Goal: Book appointment/travel/reservation

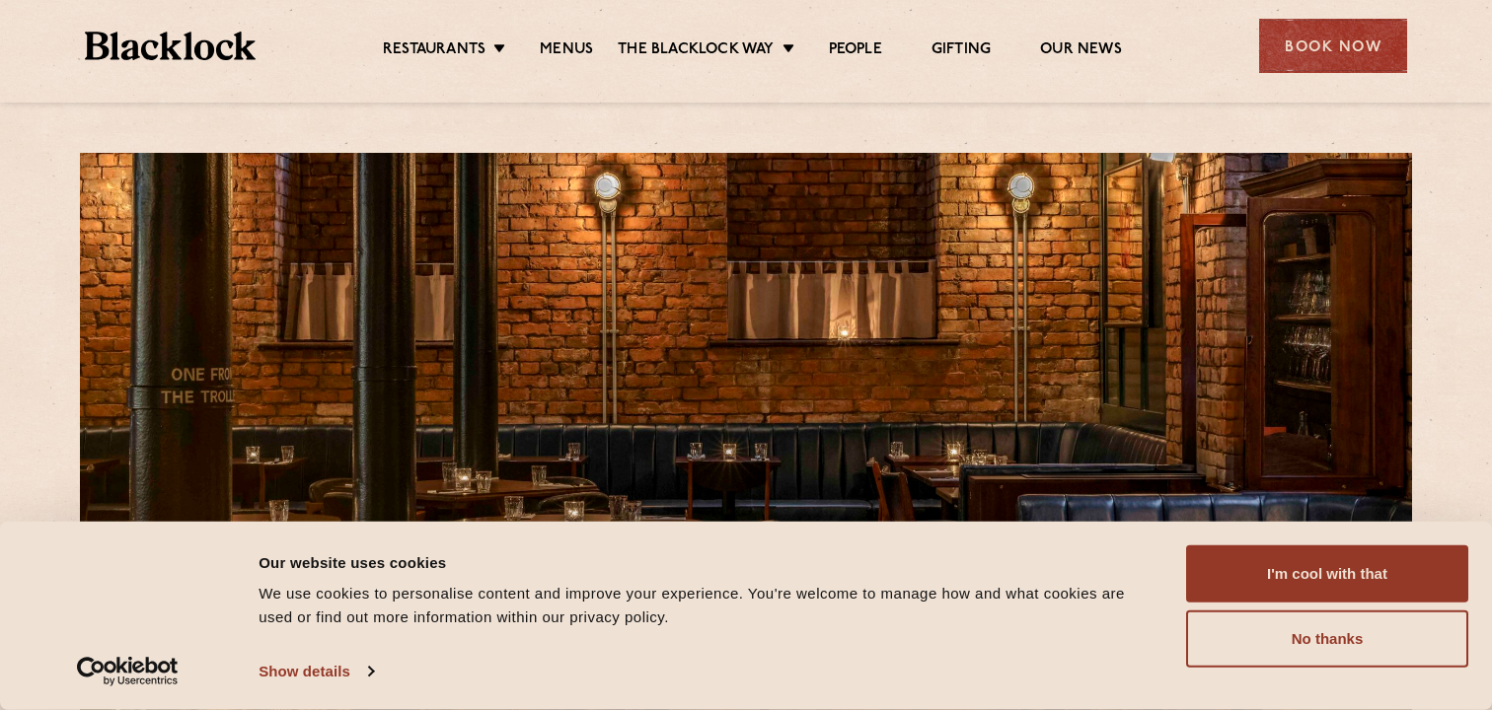
click at [1335, 605] on div "I'm cool with that Customize Allow selection No thanks" at bounding box center [1327, 607] width 282 height 122
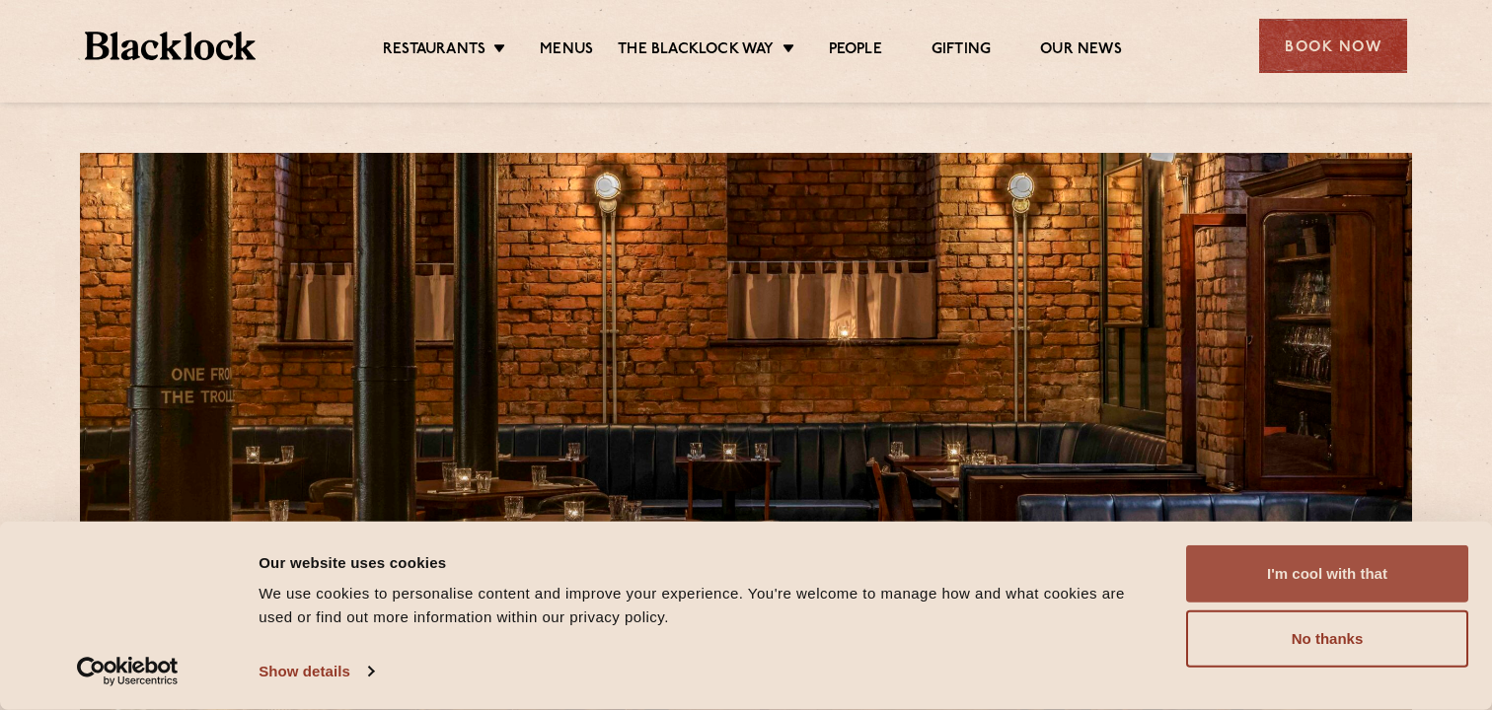
click at [1330, 581] on button "I'm cool with that" at bounding box center [1327, 574] width 282 height 57
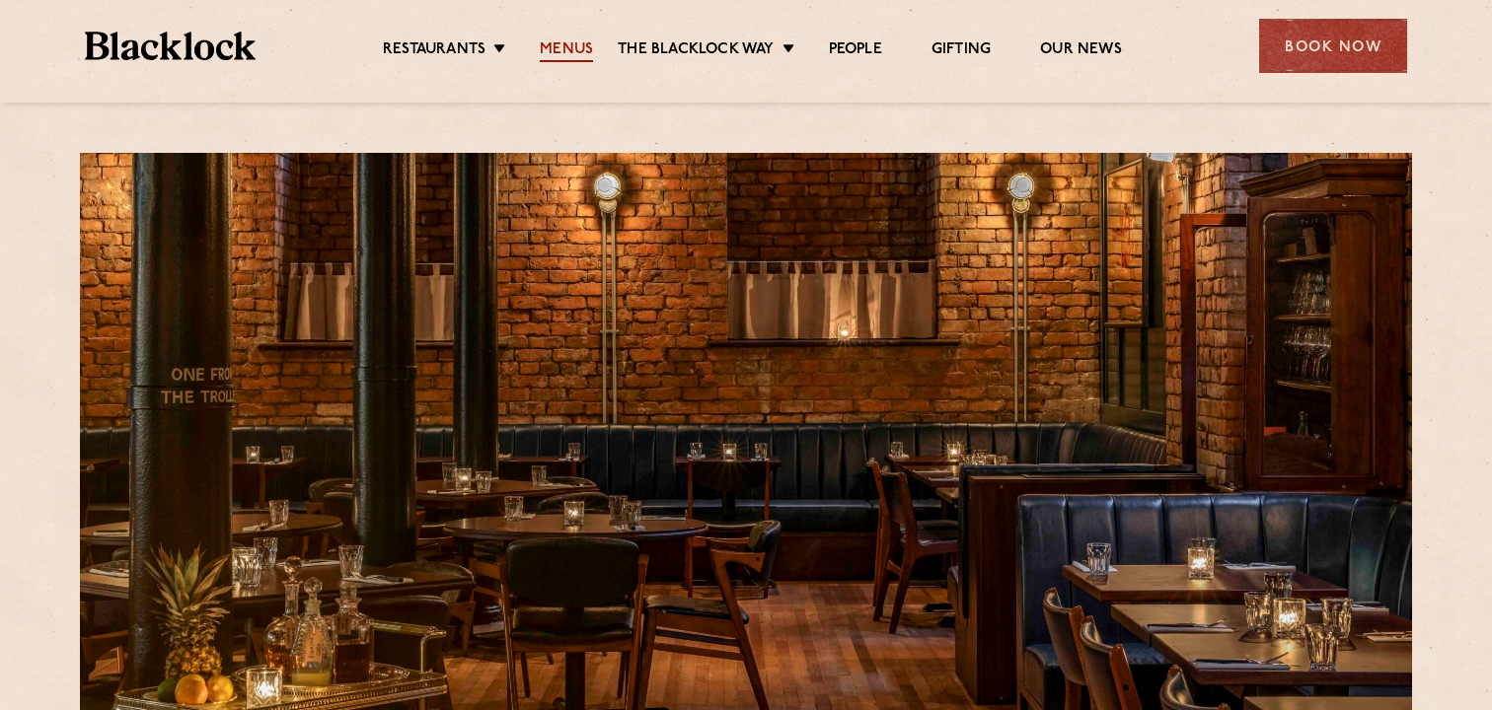
click at [566, 50] on link "Menus" at bounding box center [566, 51] width 53 height 22
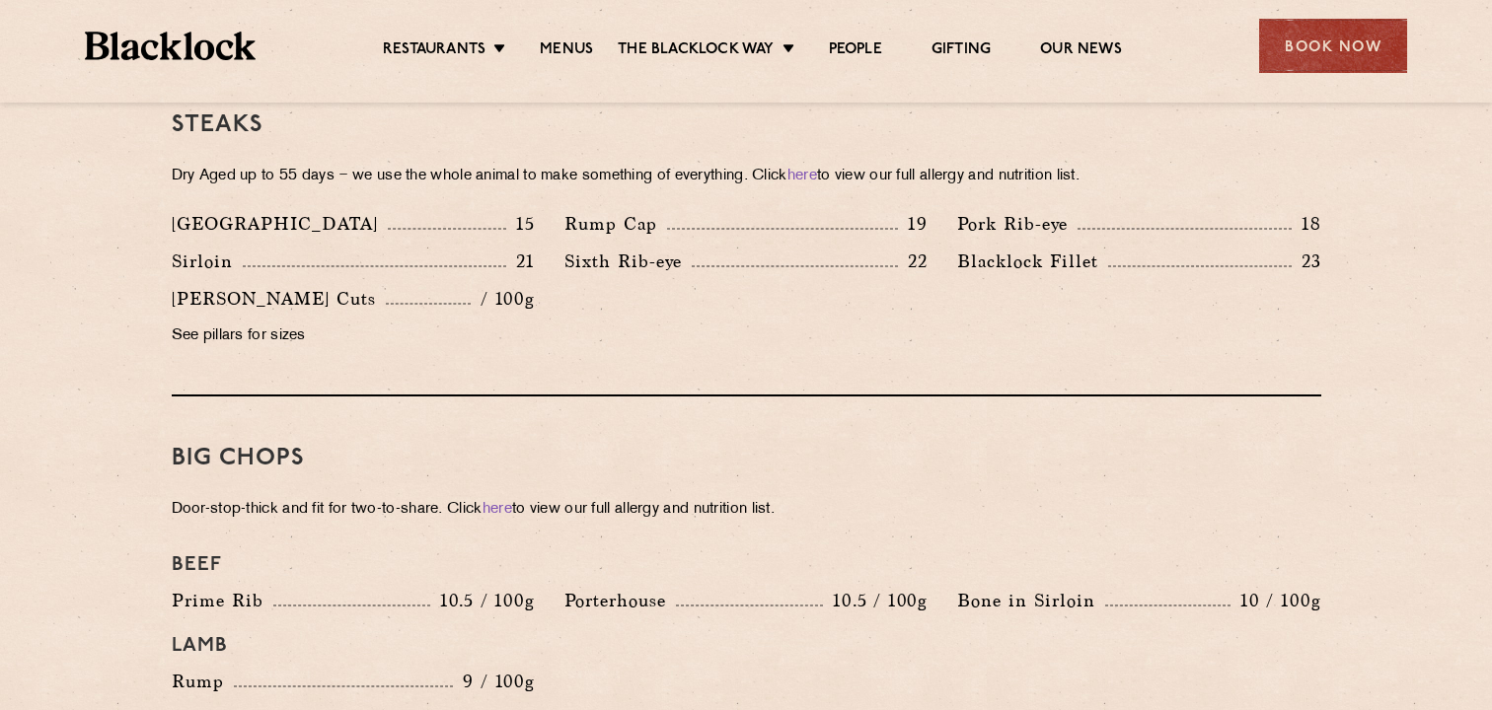
scroll to position [1898, 0]
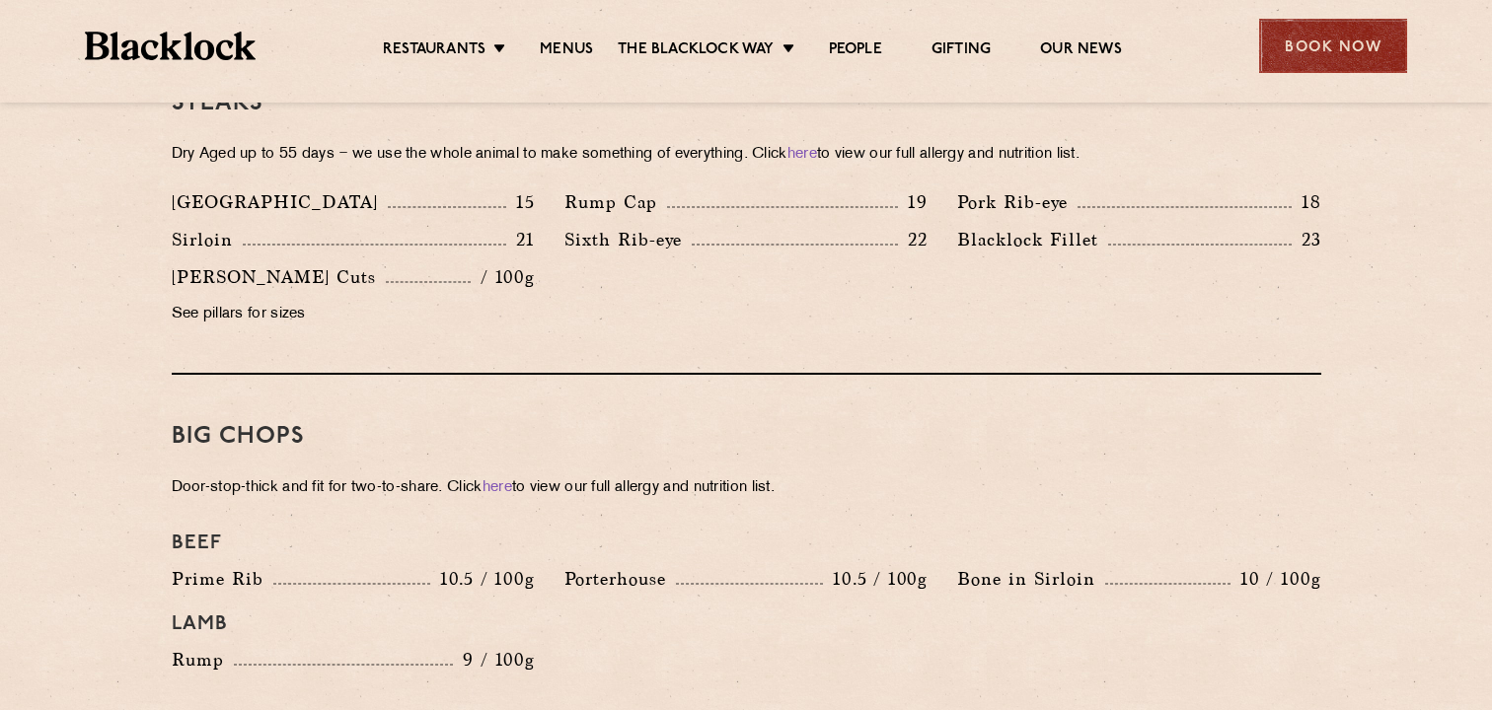
click at [1320, 65] on div "Book Now" at bounding box center [1333, 46] width 148 height 54
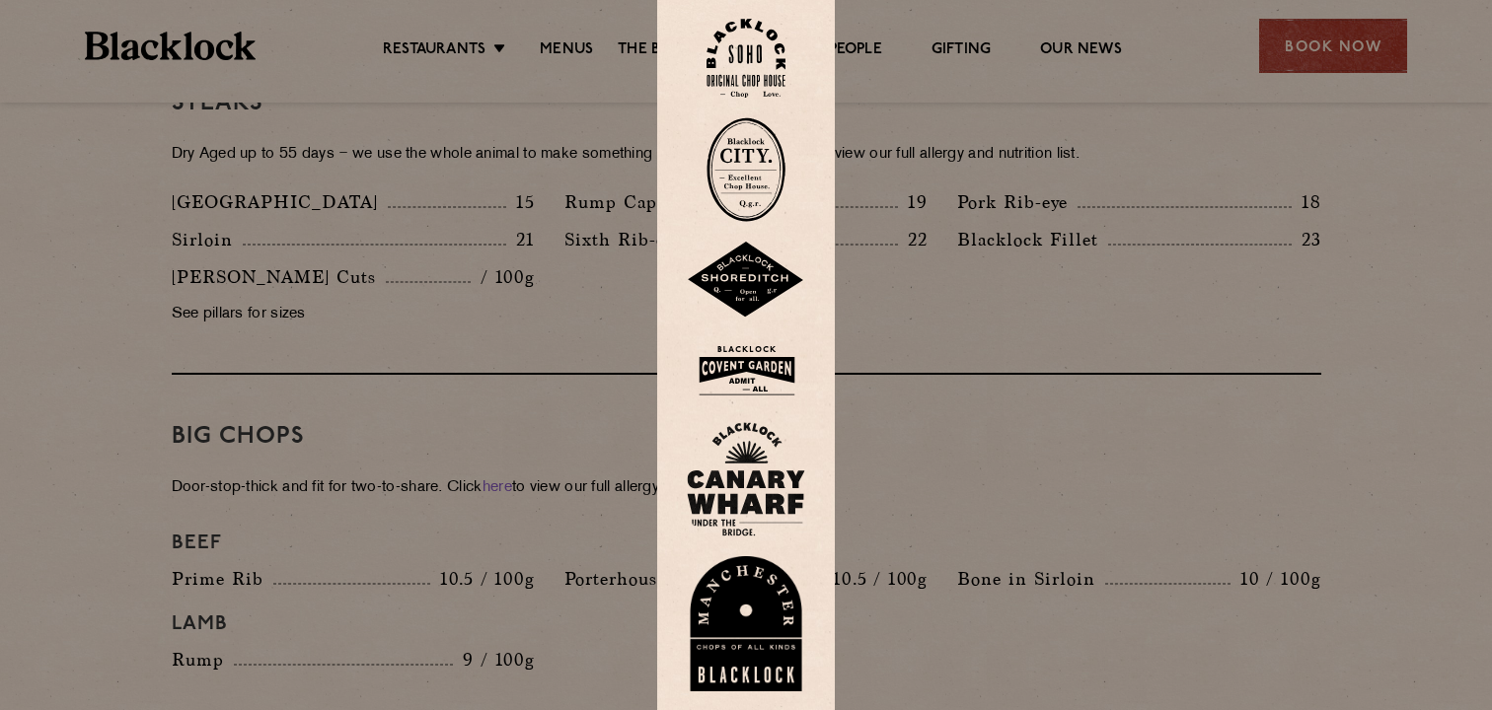
click at [751, 615] on img at bounding box center [746, 624] width 118 height 136
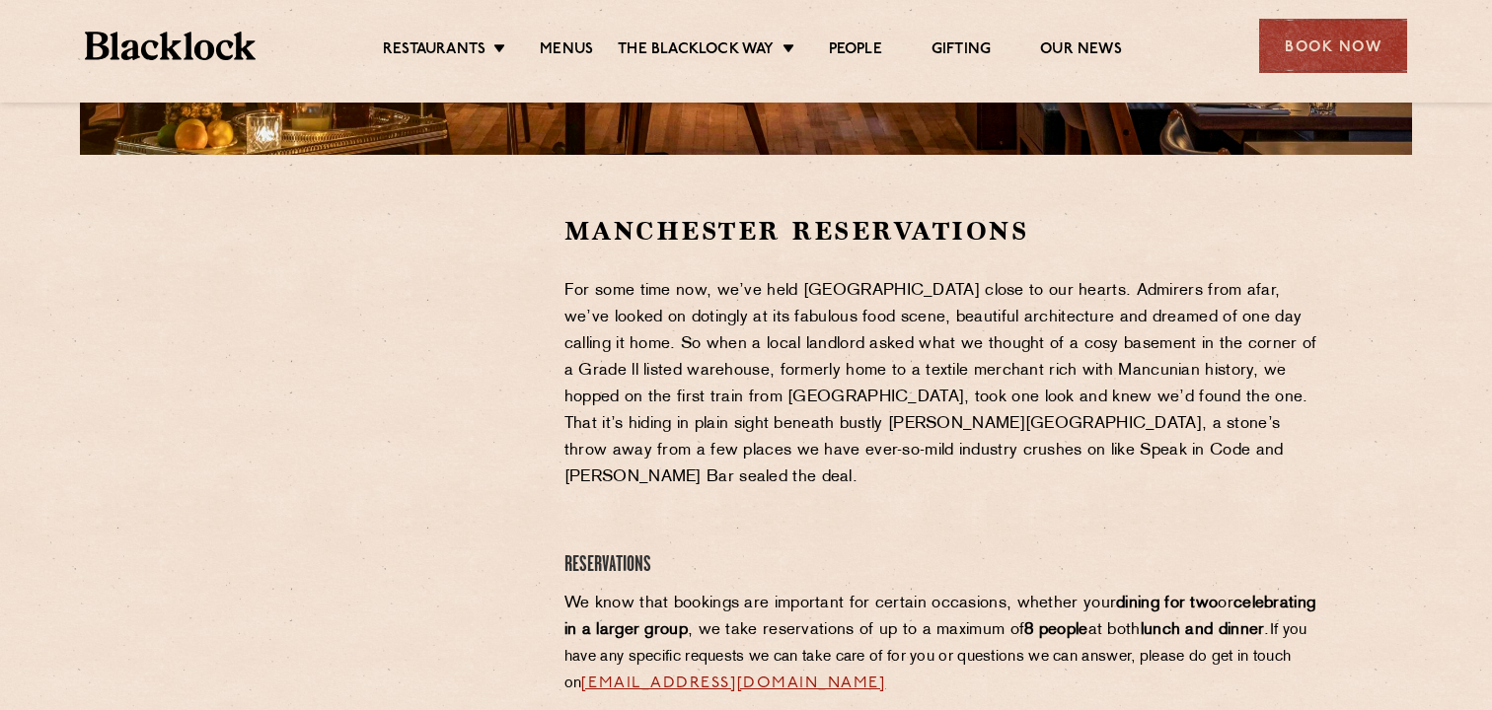
scroll to position [538, 0]
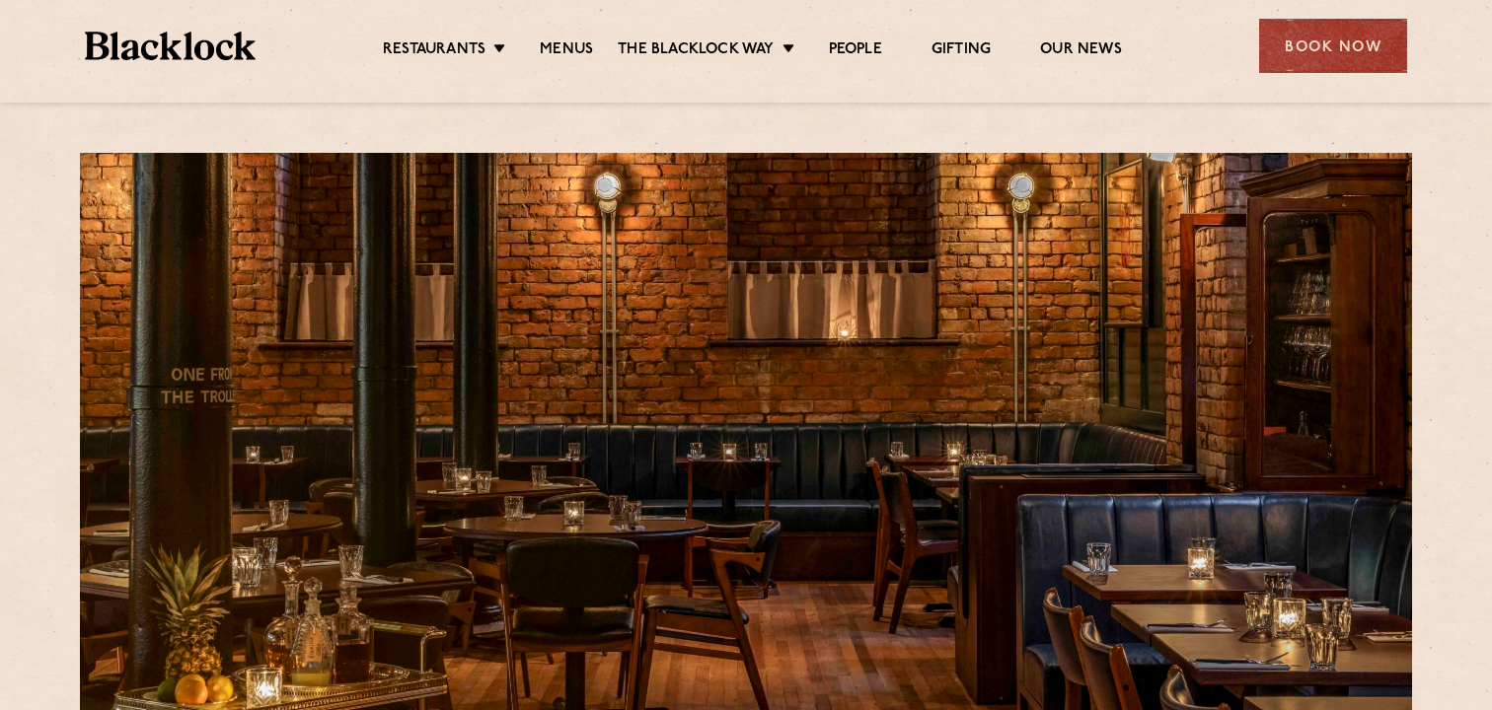
click at [593, 50] on li "Menus" at bounding box center [566, 51] width 103 height 22
click at [569, 46] on link "Menus" at bounding box center [566, 51] width 53 height 22
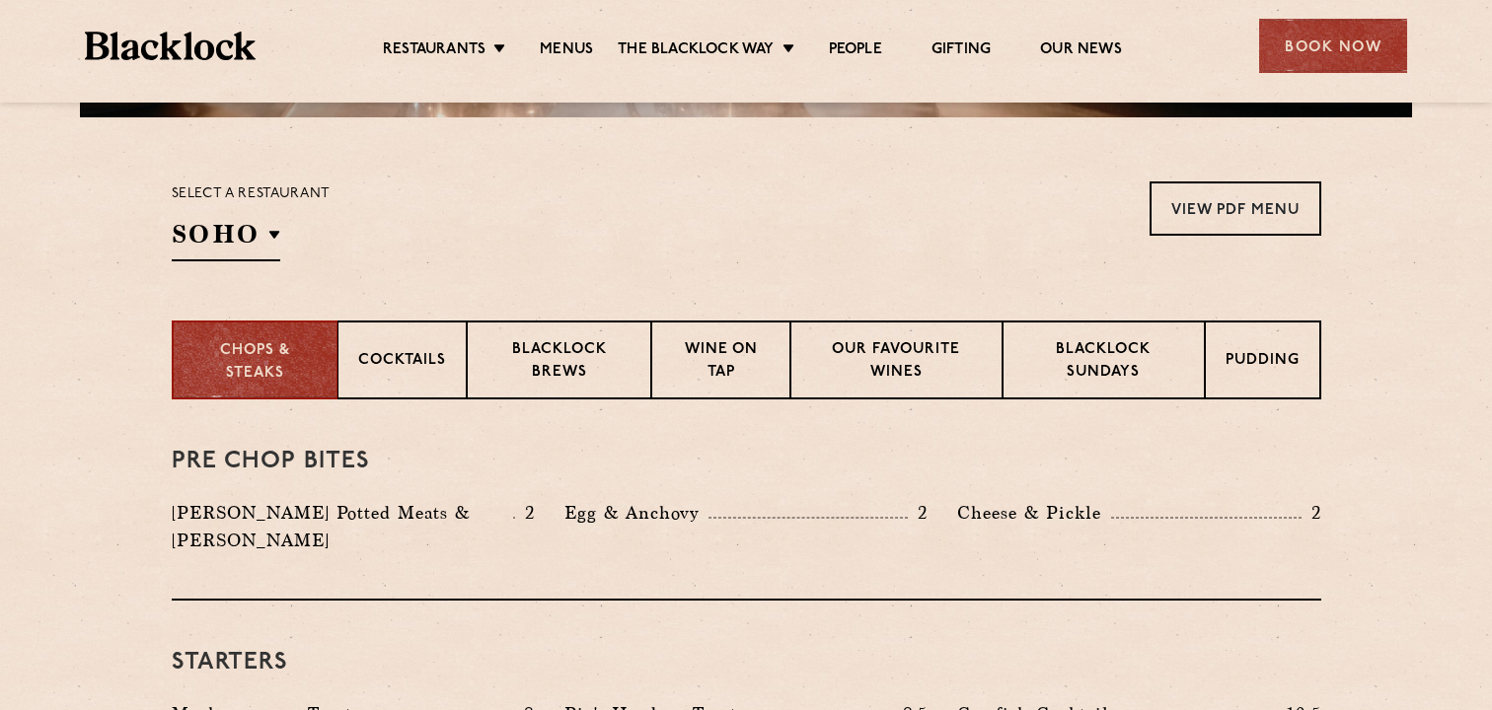
scroll to position [515, 0]
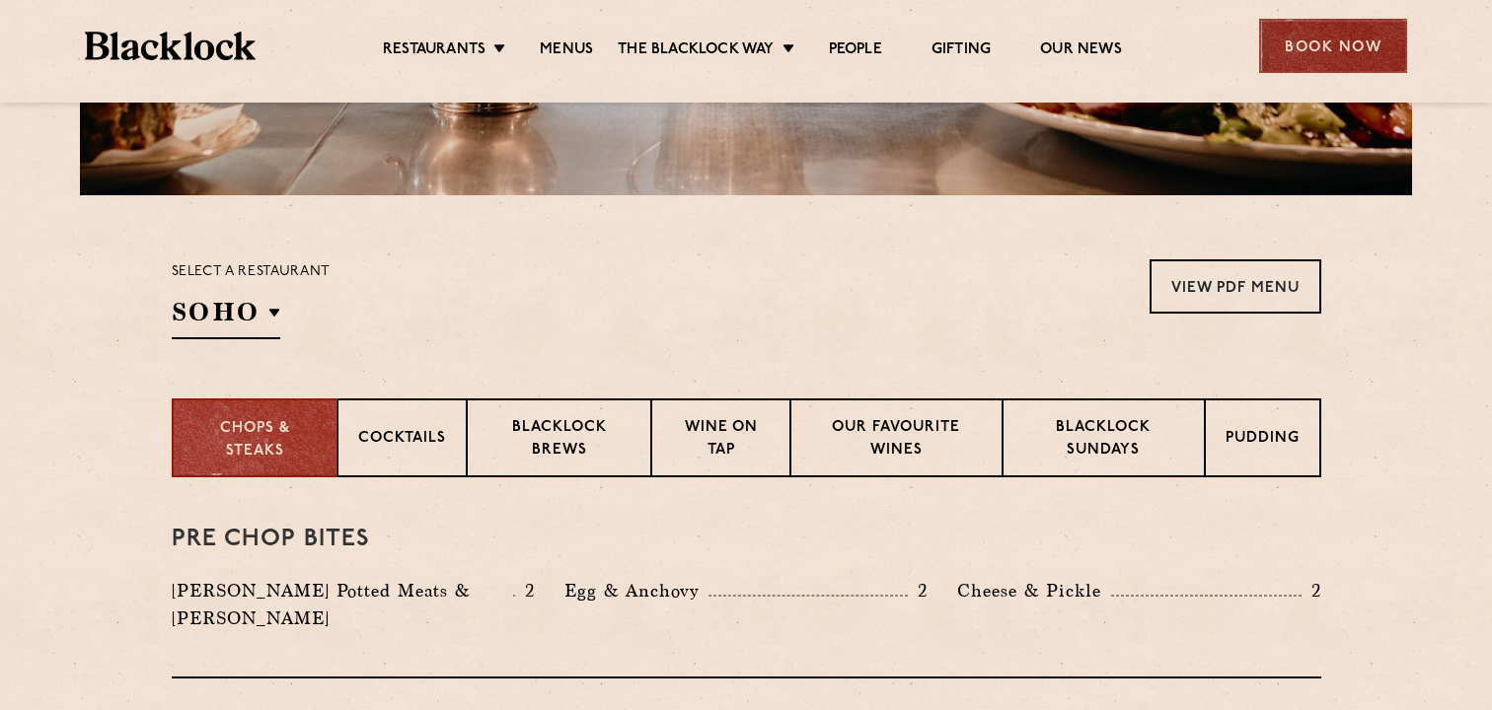
click at [1355, 37] on div "Book Now" at bounding box center [1333, 46] width 148 height 54
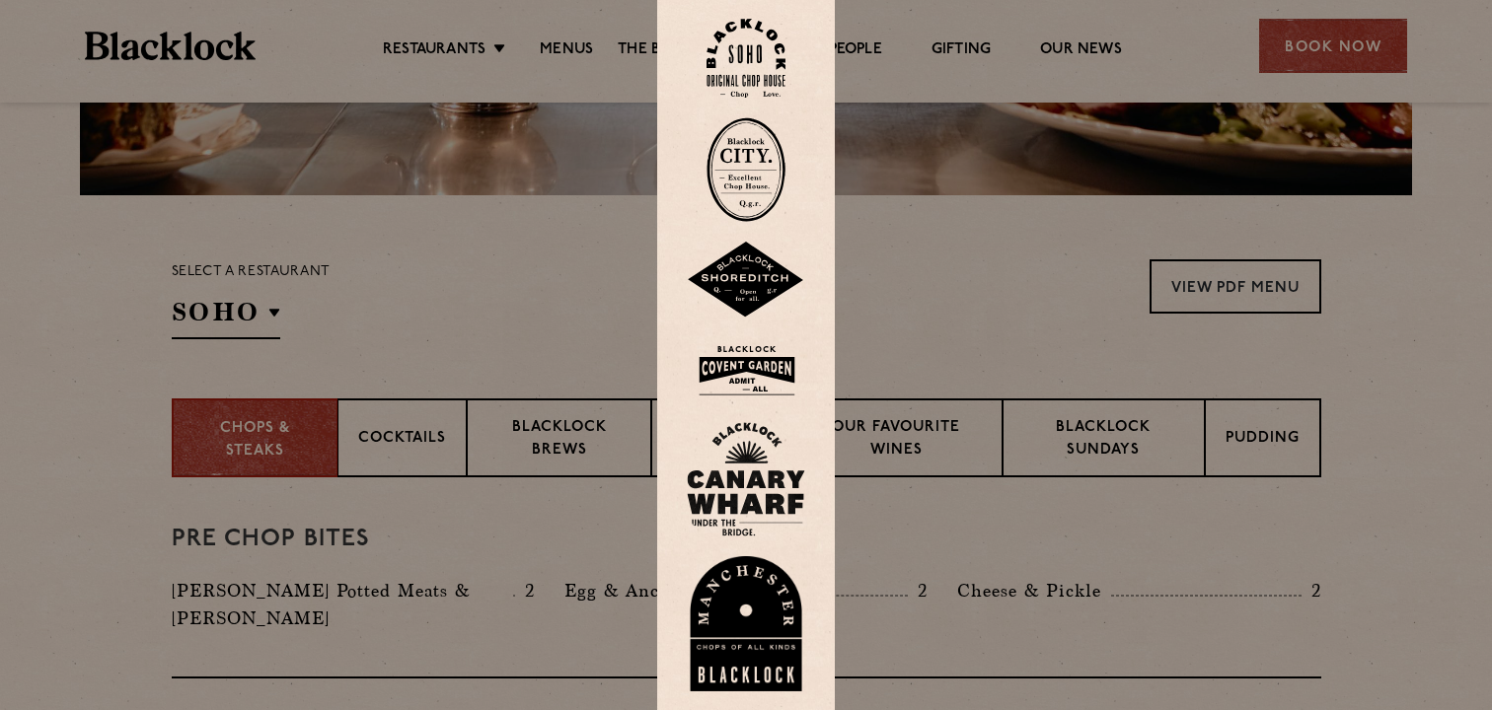
click at [732, 603] on img at bounding box center [746, 624] width 118 height 136
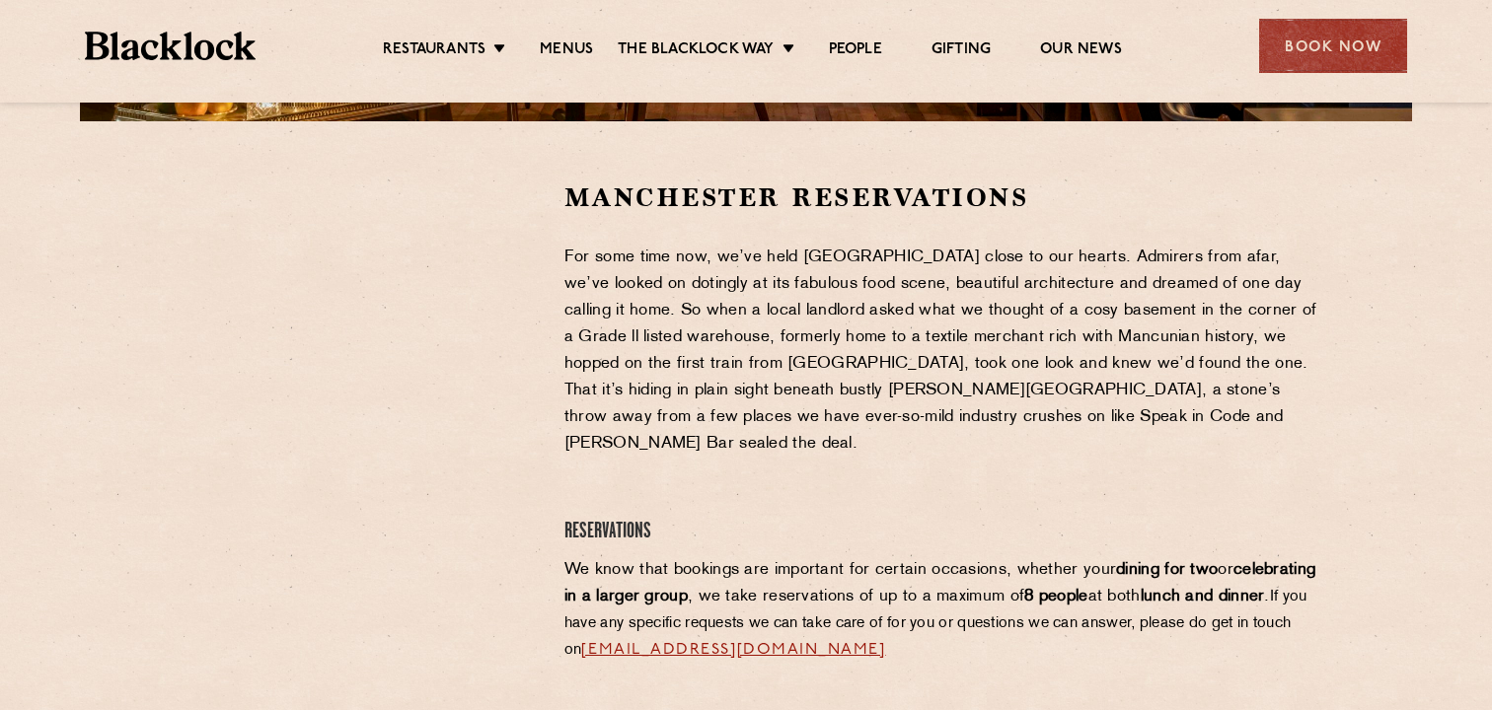
scroll to position [630, 0]
